Goal: Task Accomplishment & Management: Complete application form

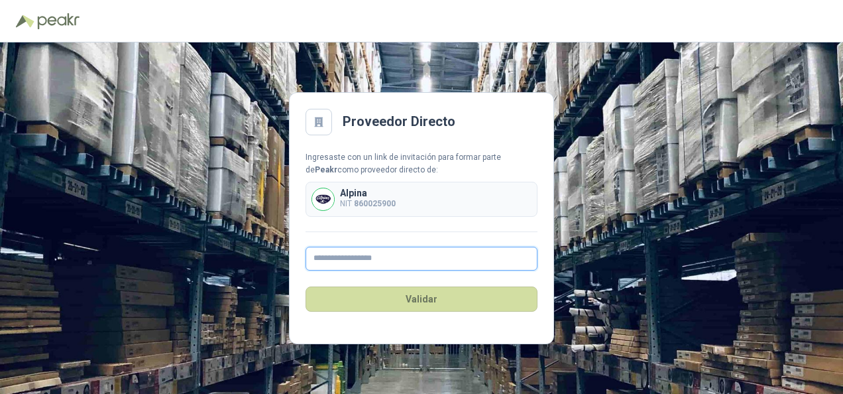
click at [364, 261] on input "text" at bounding box center [422, 259] width 232 height 24
type input "**********"
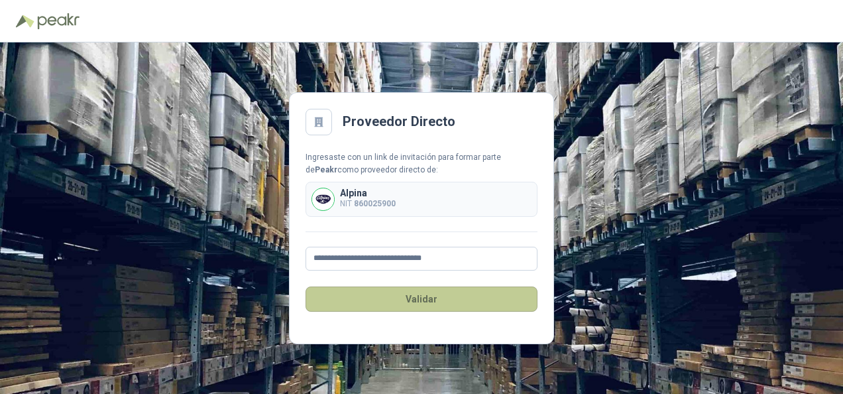
click at [429, 296] on button "Validar" at bounding box center [422, 298] width 232 height 25
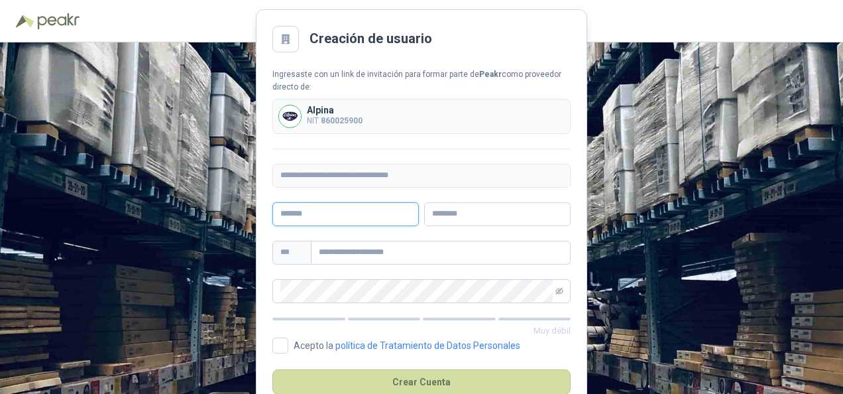
click at [361, 218] on input "text" at bounding box center [345, 214] width 147 height 24
type input "******"
type input "*******"
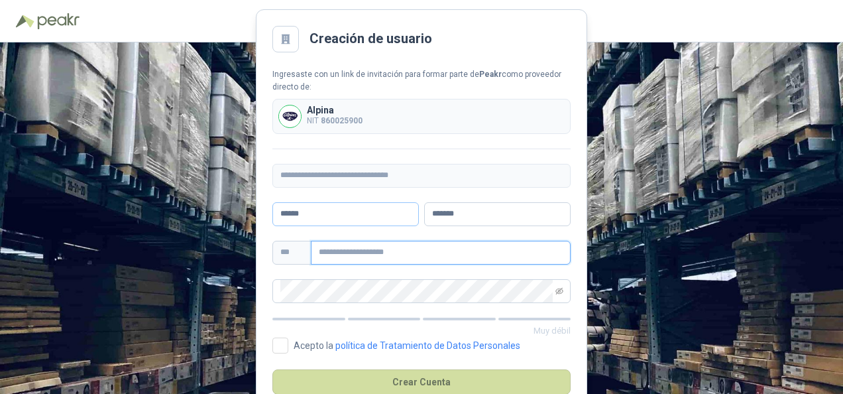
type input "**********"
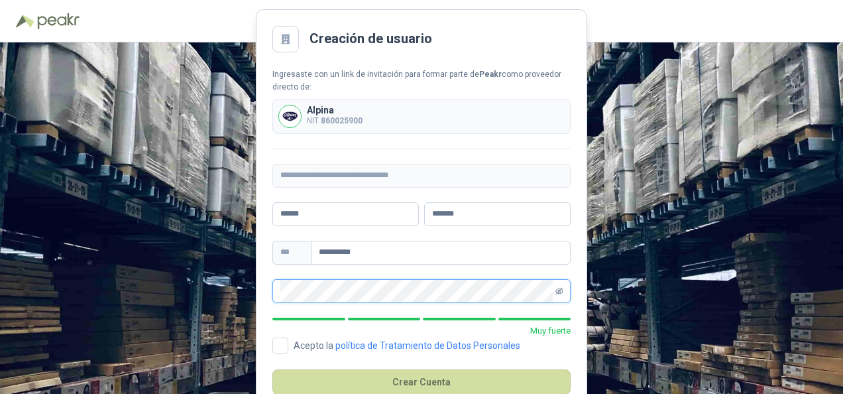
click at [559, 294] on icon "eye-invisible" at bounding box center [560, 291] width 8 height 8
click at [227, 289] on div "**********" at bounding box center [421, 217] width 843 height 351
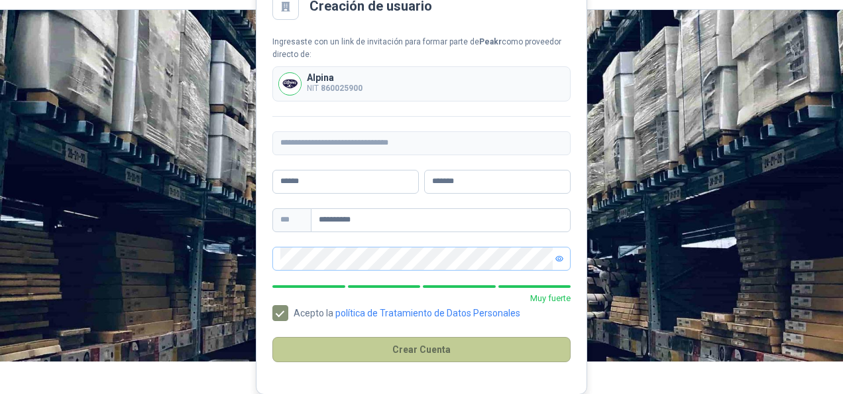
click at [485, 347] on button "Crear Cuenta" at bounding box center [421, 349] width 298 height 25
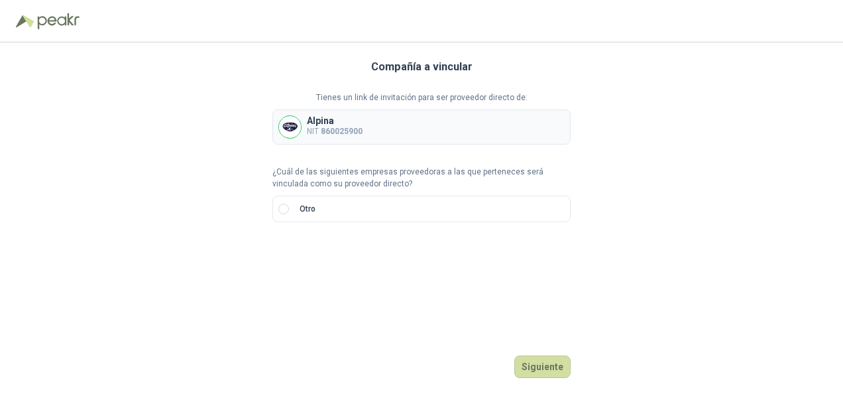
click at [352, 121] on p "Alpina" at bounding box center [335, 120] width 56 height 9
click at [382, 201] on label "Otro" at bounding box center [421, 209] width 298 height 27
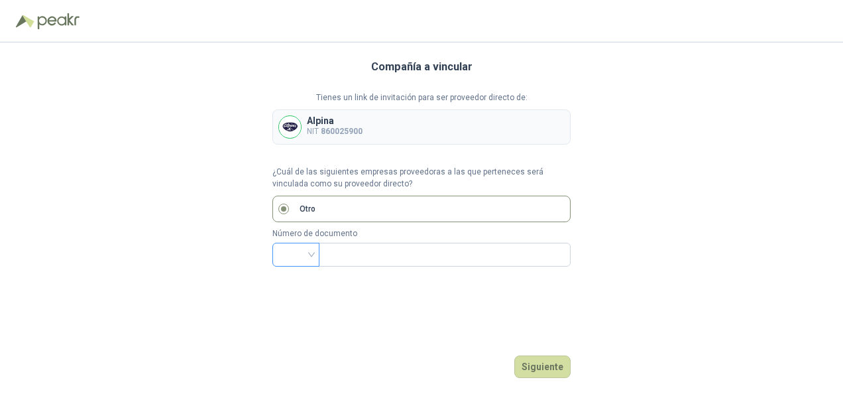
click at [316, 259] on div at bounding box center [295, 255] width 47 height 24
click at [300, 137] on div "NIT" at bounding box center [296, 141] width 26 height 15
click at [406, 253] on input "text" at bounding box center [443, 254] width 233 height 23
type input "*********"
click at [551, 357] on button "Siguiente" at bounding box center [542, 366] width 56 height 23
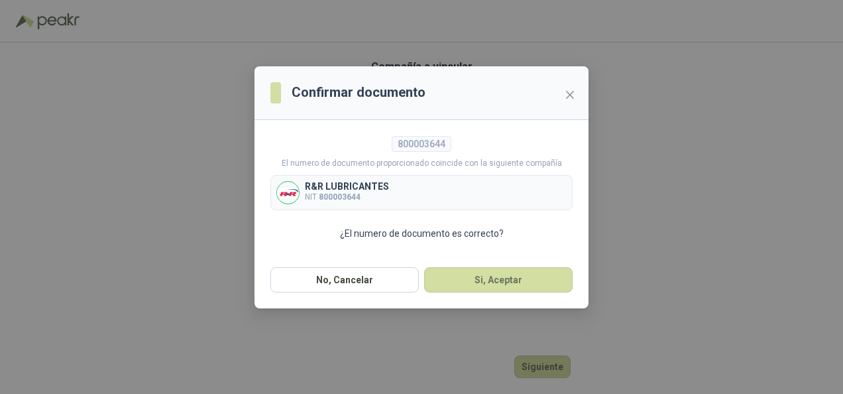
click at [487, 194] on div "R&R LUBRICANTES NIT 800003644" at bounding box center [421, 192] width 302 height 35
click at [501, 279] on button "Si, Aceptar" at bounding box center [498, 279] width 148 height 25
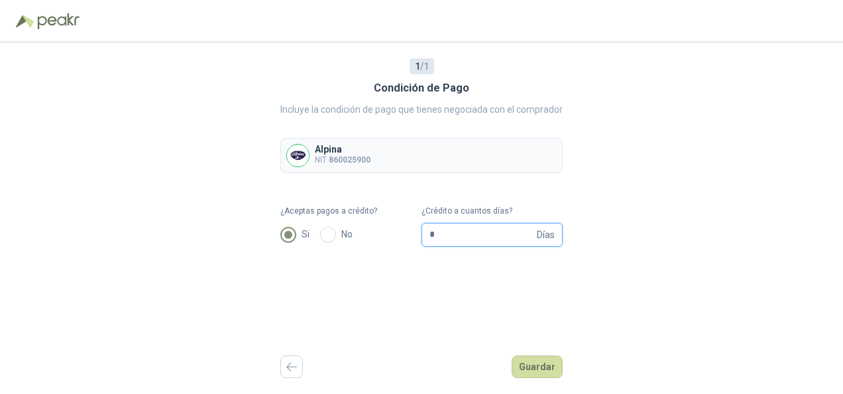
click at [433, 231] on input "*" at bounding box center [482, 234] width 105 height 23
click at [406, 235] on form "¿Aceptas pagos a crédito? Si No ¿Crédito a cuantos días? * Días" at bounding box center [421, 226] width 282 height 42
type input "***"
click at [548, 361] on button "Guardar" at bounding box center [537, 366] width 51 height 23
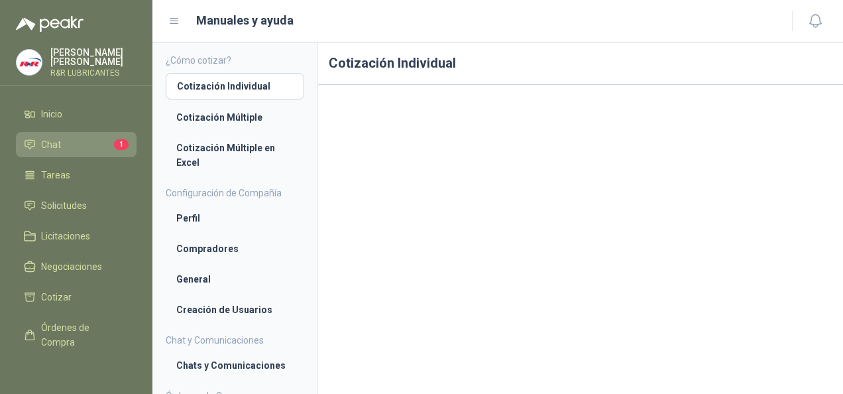
click at [91, 142] on li "Chat 1" at bounding box center [76, 144] width 105 height 15
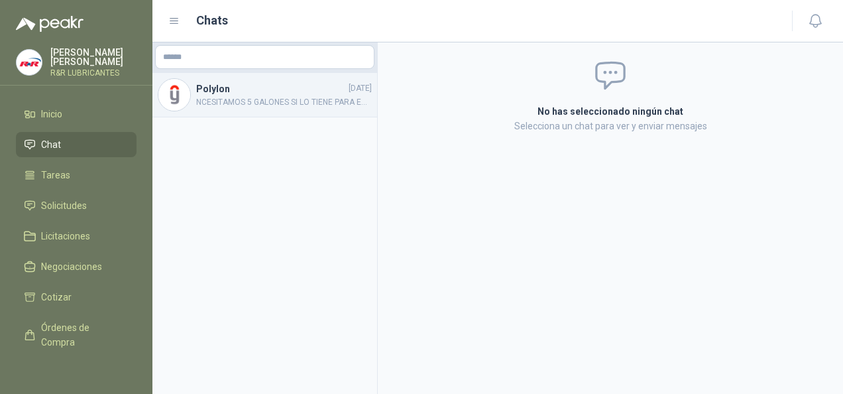
click at [294, 103] on span "NCESITAMOS 5 GALONES SI LO TIENE PARA ENTREGA INMEDIATA" at bounding box center [284, 102] width 176 height 13
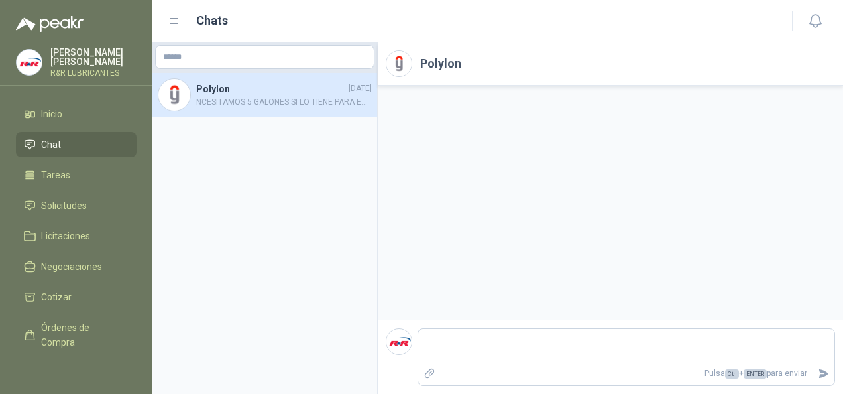
click at [286, 96] on span "NCESITAMOS 5 GALONES SI LO TIENE PARA ENTREGA INMEDIATA" at bounding box center [284, 102] width 176 height 13
click at [58, 114] on span "Inicio" at bounding box center [51, 114] width 21 height 15
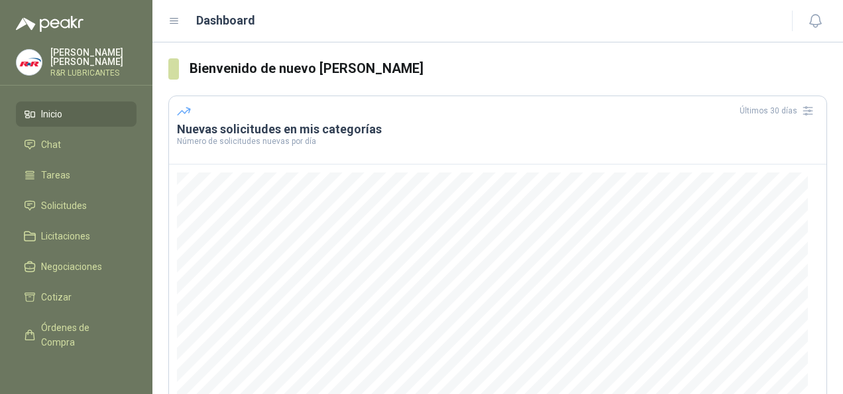
scroll to position [194, 0]
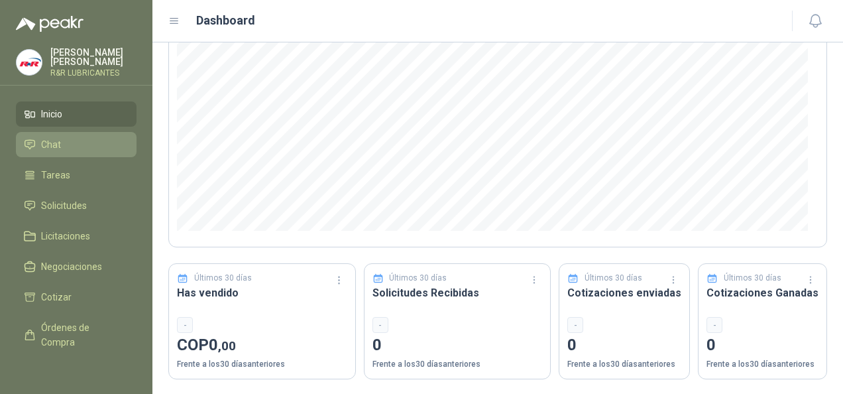
click at [41, 146] on span "Chat" at bounding box center [51, 144] width 20 height 15
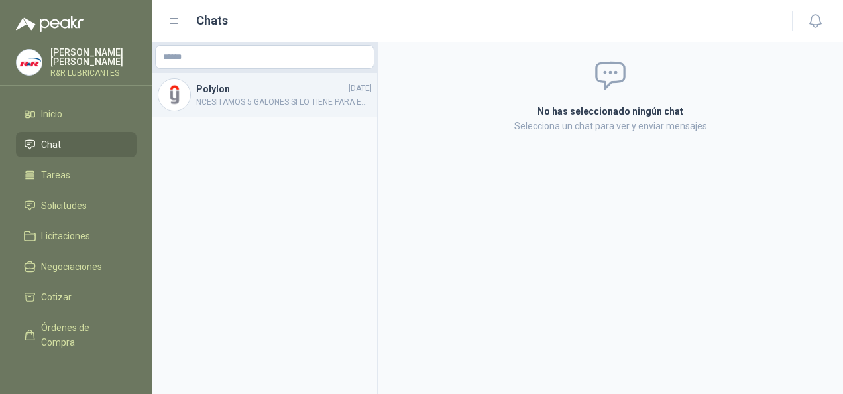
click at [331, 97] on span "NCESITAMOS 5 GALONES SI LO TIENE PARA ENTREGA INMEDIATA" at bounding box center [284, 102] width 176 height 13
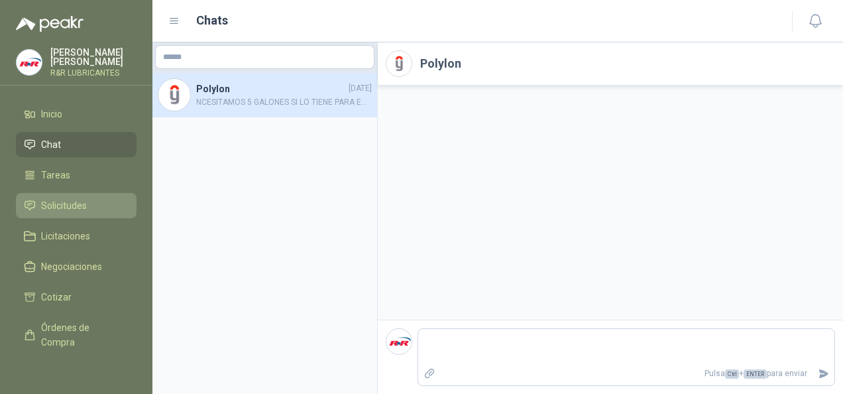
click at [68, 210] on link "Solicitudes" at bounding box center [76, 205] width 121 height 25
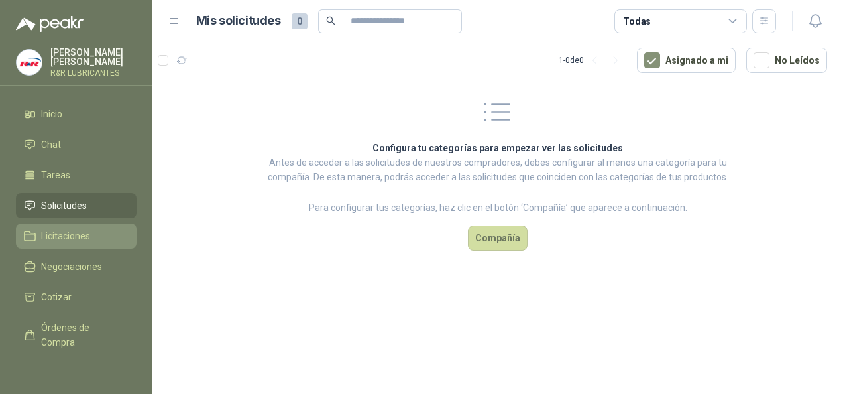
click at [79, 238] on span "Licitaciones" at bounding box center [65, 236] width 49 height 15
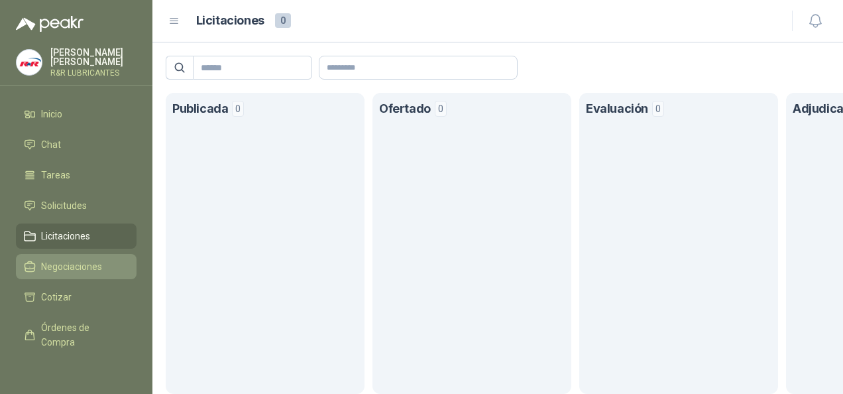
click at [86, 256] on link "Negociaciones" at bounding box center [76, 266] width 121 height 25
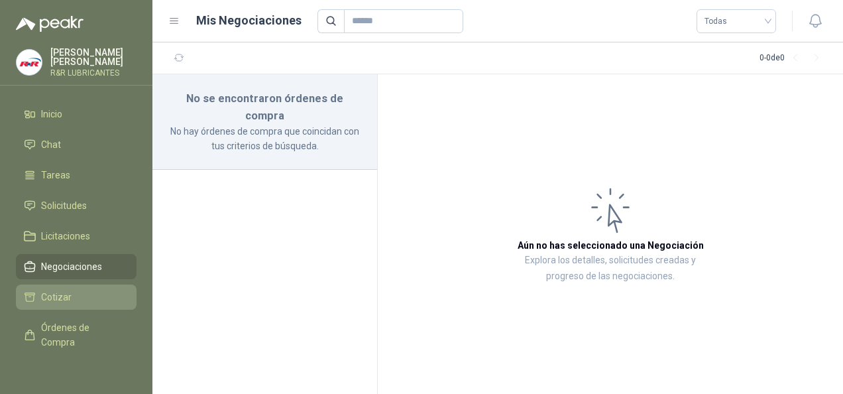
click at [97, 290] on li "Cotizar" at bounding box center [76, 297] width 105 height 15
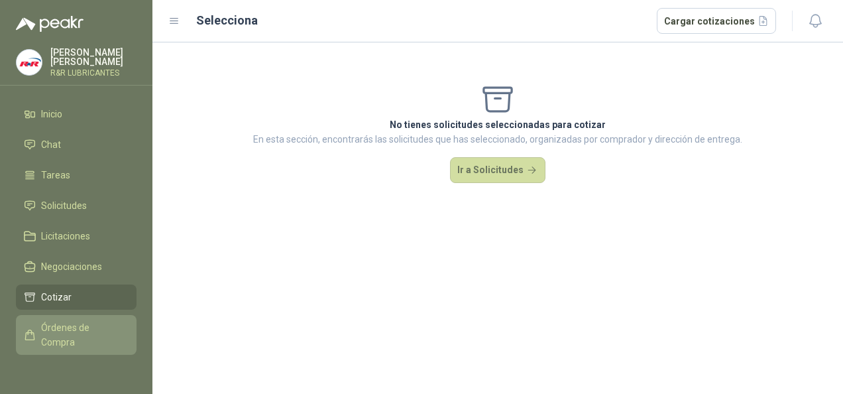
click at [103, 320] on span "Órdenes de Compra" at bounding box center [82, 334] width 83 height 29
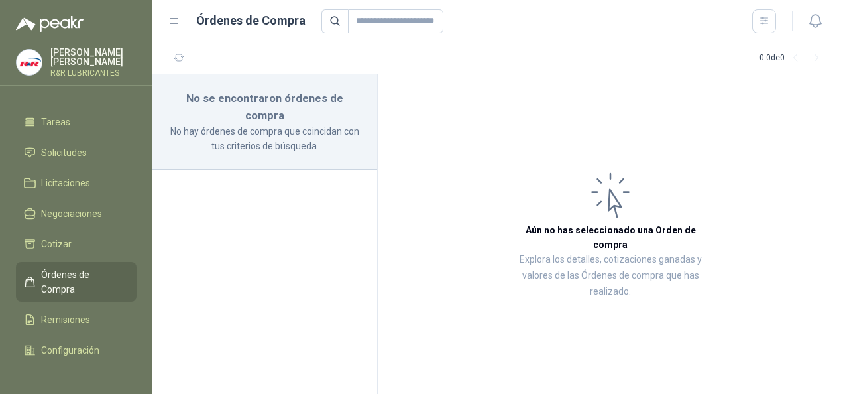
scroll to position [101, 0]
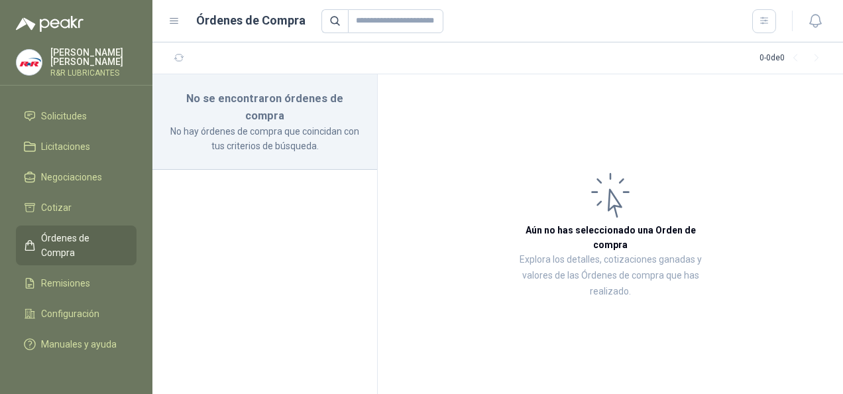
drag, startPoint x: 84, startPoint y: 21, endPoint x: 44, endPoint y: 25, distance: 40.0
click at [44, 25] on div at bounding box center [76, 16] width 152 height 32
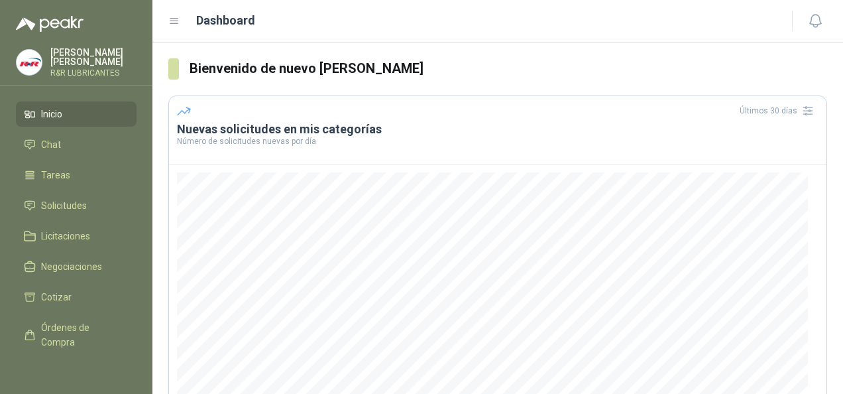
click at [77, 61] on p "Manuel Barreto" at bounding box center [93, 57] width 86 height 19
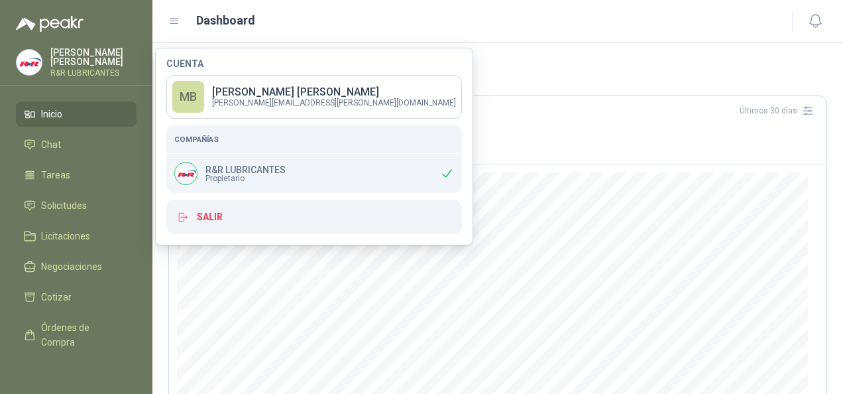
click at [282, 171] on p "R&R LUBRICANTES" at bounding box center [245, 169] width 80 height 9
click at [186, 173] on img at bounding box center [186, 173] width 22 height 22
click at [188, 168] on img at bounding box center [186, 173] width 22 height 22
click at [99, 69] on p "R&R LUBRICANTES" at bounding box center [93, 73] width 86 height 8
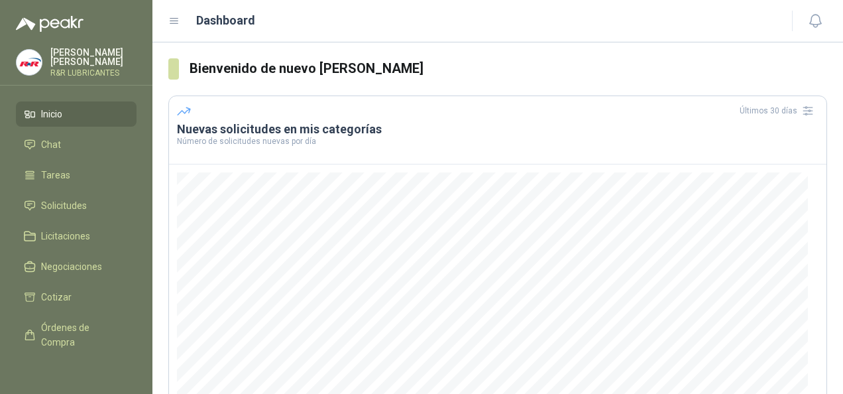
click at [63, 51] on p "Manuel Barreto" at bounding box center [93, 57] width 86 height 19
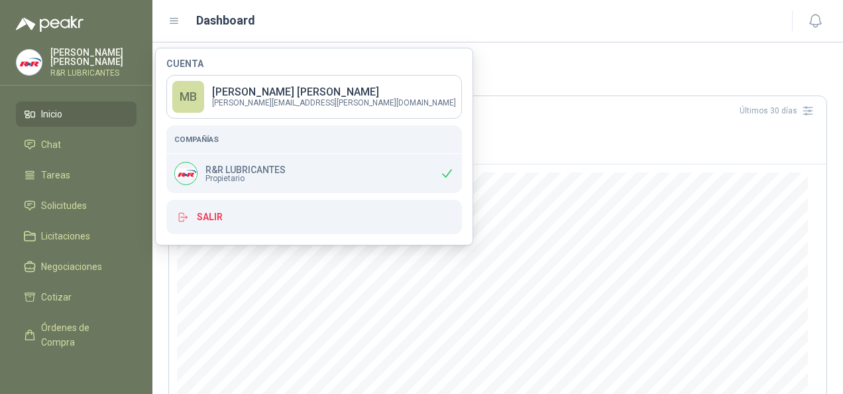
click at [207, 166] on p "R&R LUBRICANTES" at bounding box center [245, 169] width 80 height 9
click at [192, 177] on img at bounding box center [186, 173] width 22 height 22
drag, startPoint x: 192, startPoint y: 177, endPoint x: 197, endPoint y: 167, distance: 11.3
click at [191, 177] on img at bounding box center [186, 173] width 22 height 22
drag, startPoint x: 219, startPoint y: 102, endPoint x: 202, endPoint y: 101, distance: 16.6
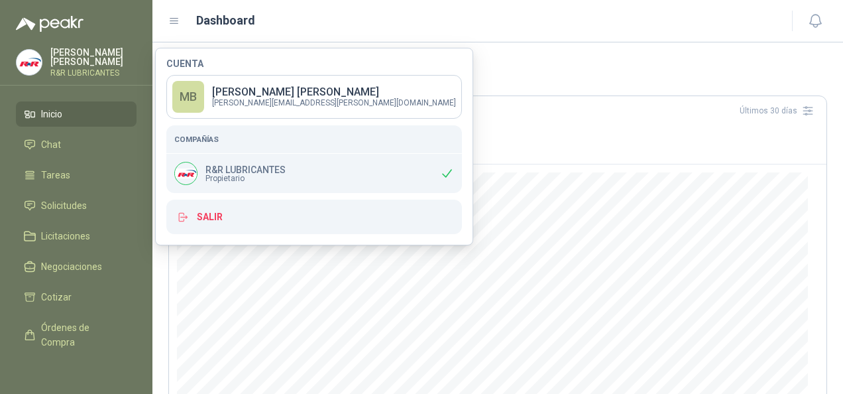
click at [219, 101] on p "manuel.barreto@ryrlubricantes.com" at bounding box center [334, 103] width 244 height 8
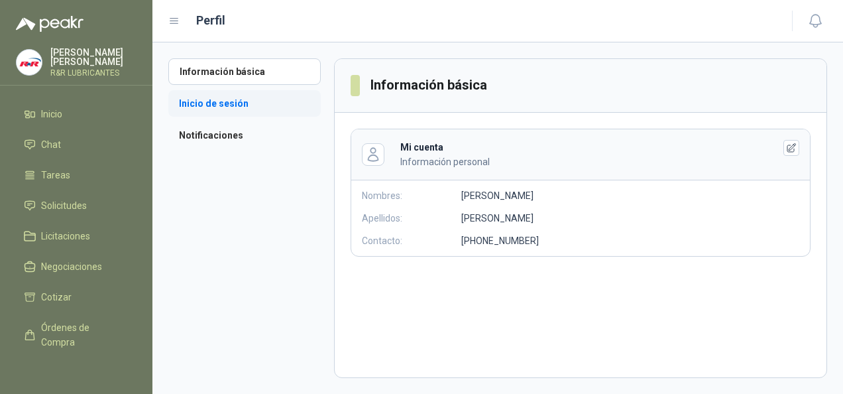
click at [221, 110] on li "Inicio de sesión" at bounding box center [244, 103] width 152 height 27
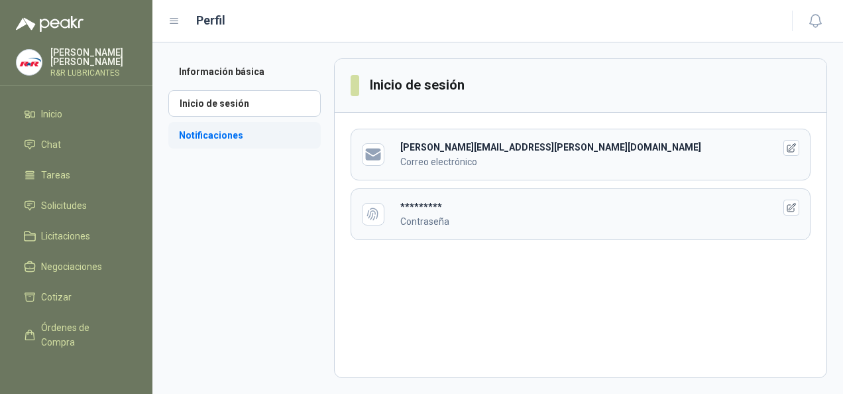
click at [227, 139] on li "Notificaciones" at bounding box center [244, 135] width 152 height 27
